Goal: Check status: Check status

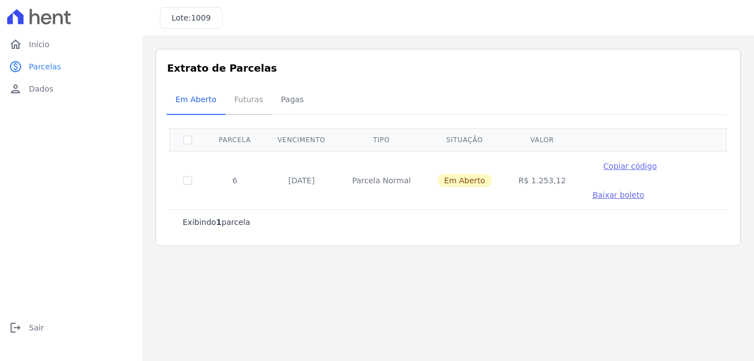
click at [241, 94] on span "Futuras" at bounding box center [249, 99] width 42 height 22
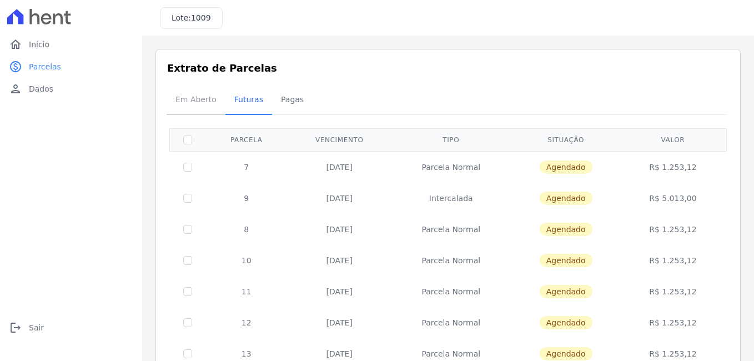
click at [195, 98] on span "Em Aberto" at bounding box center [196, 99] width 54 height 22
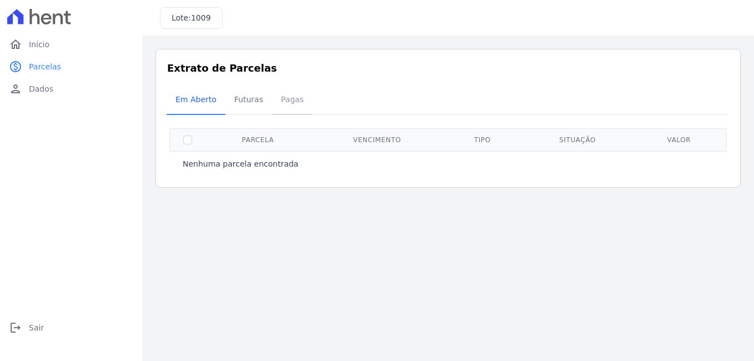
click at [289, 98] on span "Pagas" at bounding box center [292, 99] width 36 height 22
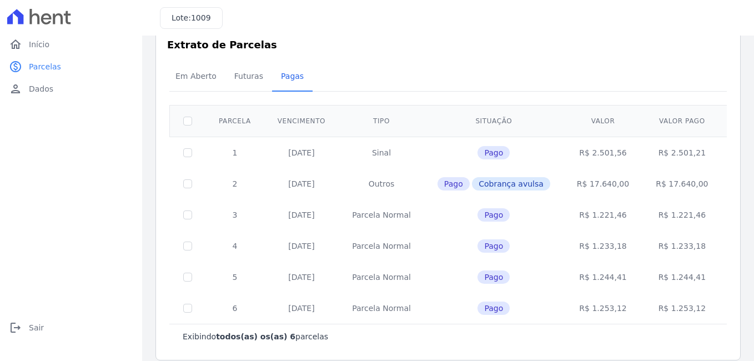
scroll to position [36, 0]
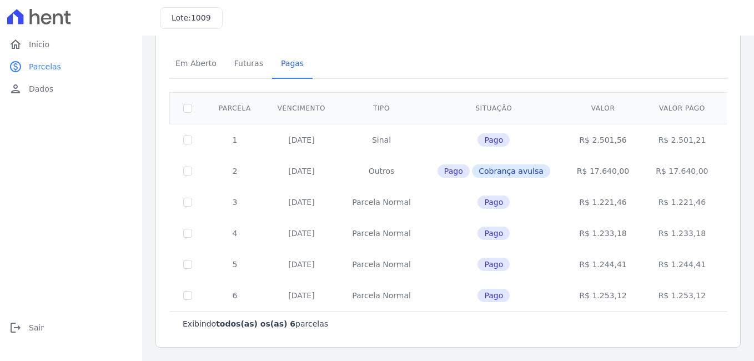
drag, startPoint x: 637, startPoint y: 173, endPoint x: 674, endPoint y: 173, distance: 36.7
click at [674, 173] on td "R$ 17.640,00" at bounding box center [682, 171] width 79 height 31
drag, startPoint x: 674, startPoint y: 173, endPoint x: 661, endPoint y: 167, distance: 14.2
click at [661, 167] on td "R$ 17.640,00" at bounding box center [682, 171] width 79 height 31
click at [45, 44] on span "Início" at bounding box center [39, 44] width 21 height 11
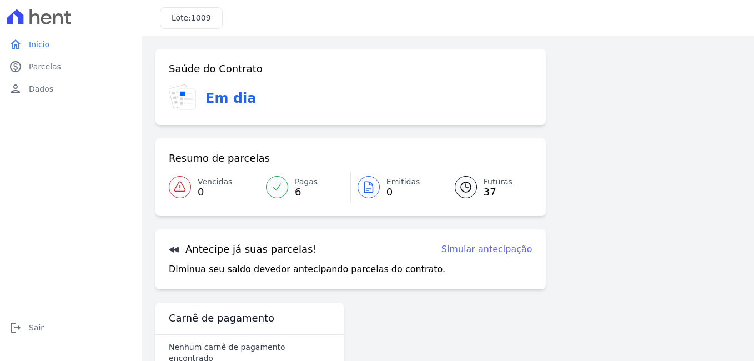
click at [459, 254] on link "Simular antecipação" at bounding box center [487, 249] width 91 height 13
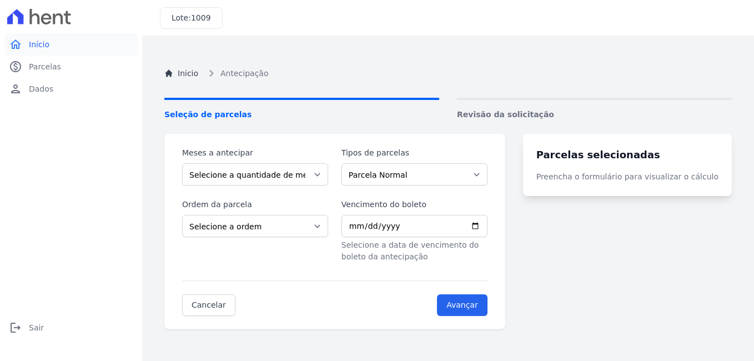
click at [35, 40] on span "Início" at bounding box center [39, 44] width 21 height 11
